Goal: Check status: Check status

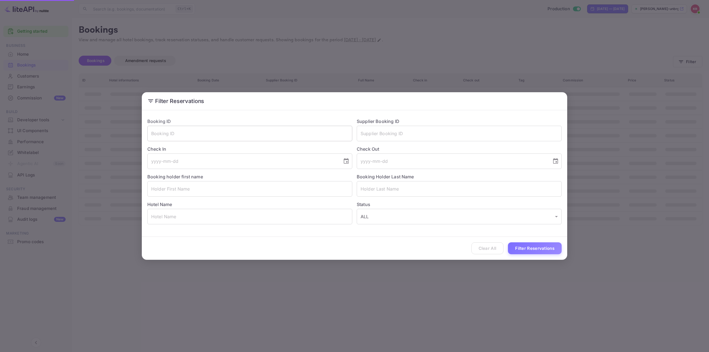
click at [247, 136] on input "text" at bounding box center [249, 134] width 205 height 16
paste input "LZiIH2XD"
type input "LZiIH2XD"
click at [532, 247] on button "Filter Reservations" at bounding box center [535, 248] width 54 height 12
click at [407, 61] on div "Filter Reservations Booking ID LZiIH2XD ​ Supplier Booking ID ​ Check In ​ Chec…" at bounding box center [354, 176] width 709 height 352
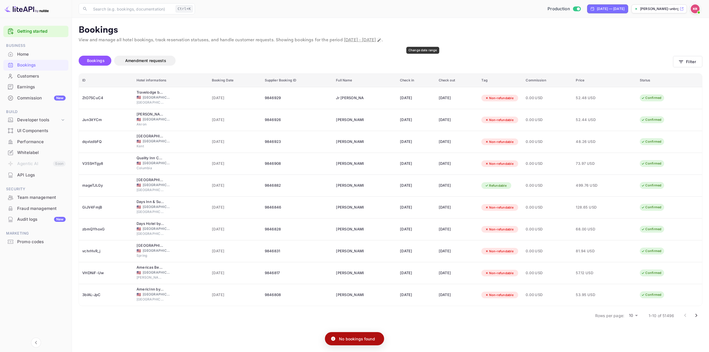
click at [382, 40] on icon "Change date range" at bounding box center [379, 40] width 4 height 4
select select "8"
select select "2025"
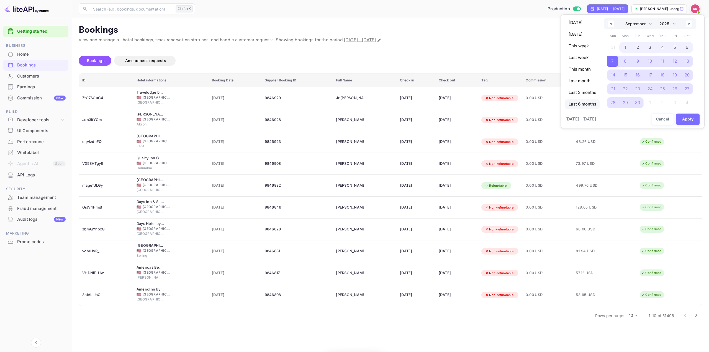
click at [586, 105] on span "Last 6 months" at bounding box center [583, 103] width 34 height 9
select select "3"
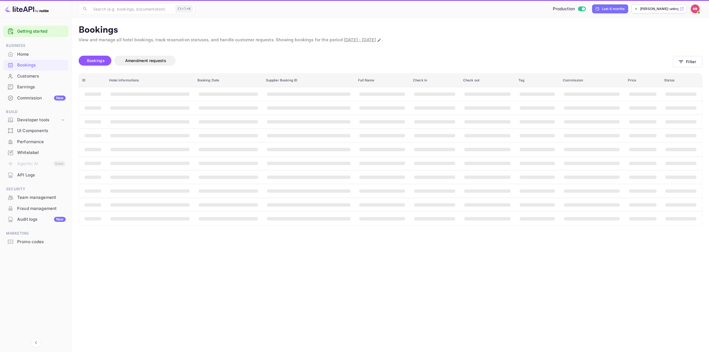
click at [687, 116] on th "booking table" at bounding box center [681, 122] width 41 height 14
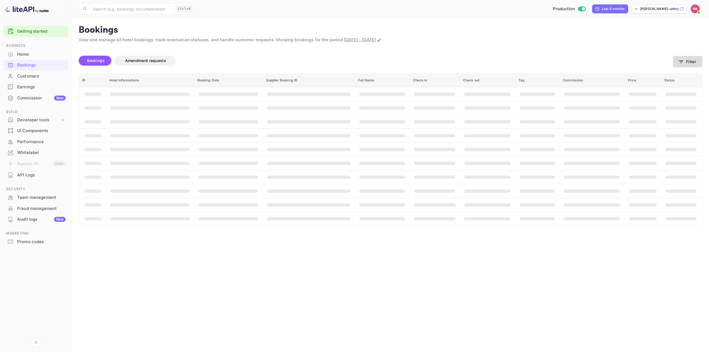
click at [683, 60] on icon "button" at bounding box center [682, 62] width 6 height 6
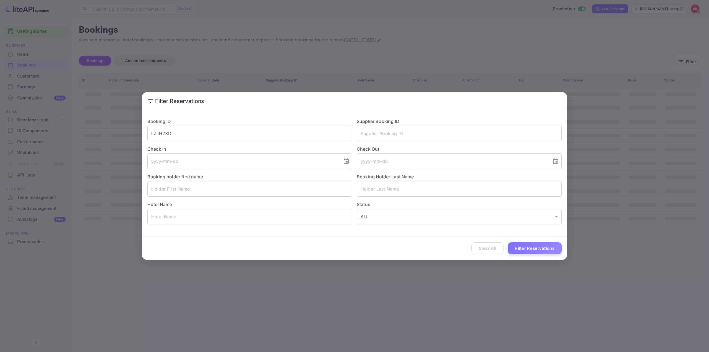
click at [534, 250] on button "Filter Reservations" at bounding box center [535, 248] width 54 height 12
click at [393, 308] on div "Filter Reservations Booking ID LZiIH2XD ​ Supplier Booking ID ​ Check In ​ Chec…" at bounding box center [354, 176] width 709 height 352
